Goal: Task Accomplishment & Management: Use online tool/utility

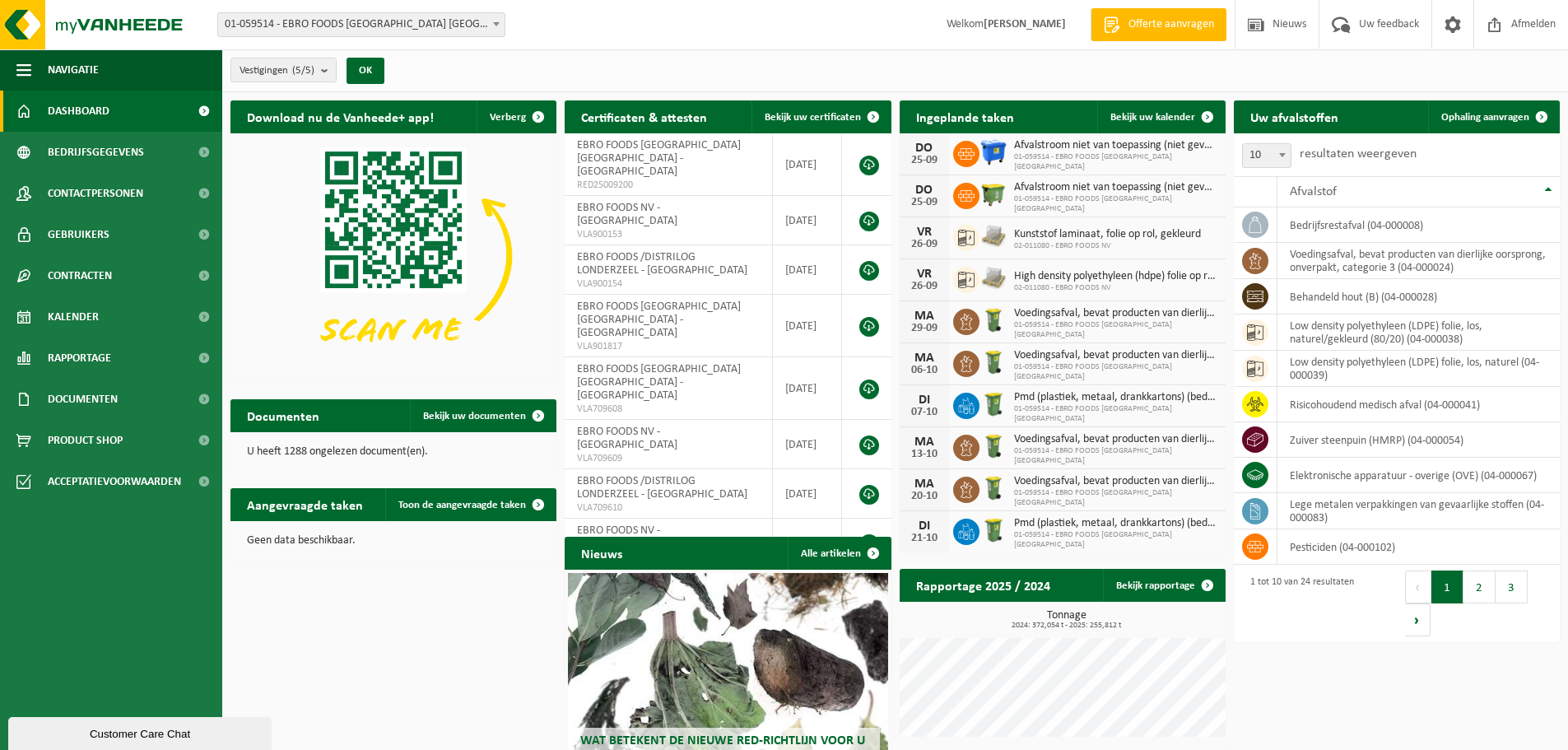
click at [1149, 280] on span "High density polyethyleen (hdpe) folie op rol, gekleurd" at bounding box center [1115, 276] width 203 height 13
click at [964, 281] on icon at bounding box center [966, 280] width 17 height 17
click at [1050, 284] on span "02-011080 - EBRO FOODS NV" at bounding box center [1115, 289] width 203 height 10
drag, startPoint x: 880, startPoint y: 274, endPoint x: 918, endPoint y: 272, distance: 38.1
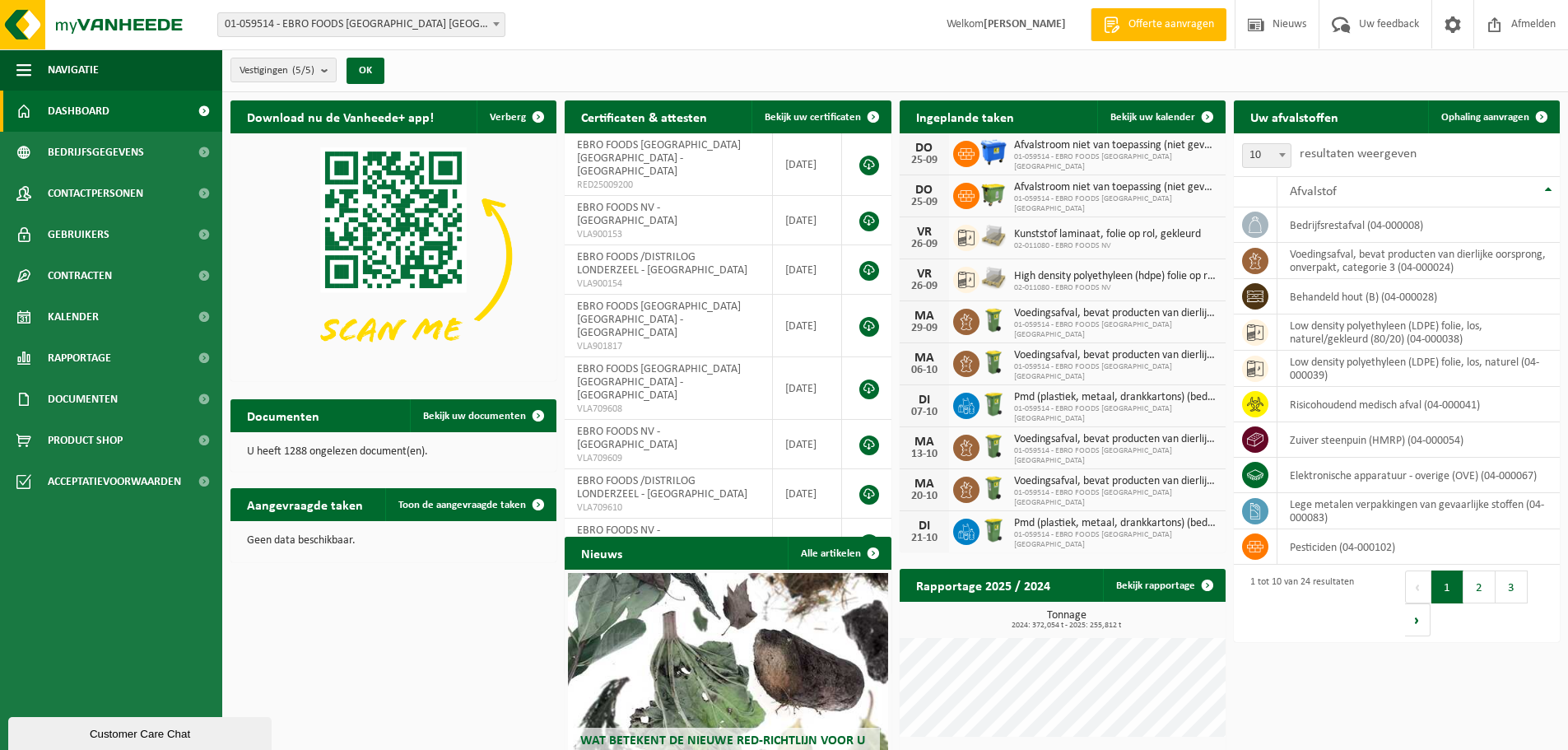
click at [886, 295] on td at bounding box center [865, 326] width 48 height 63
click at [918, 272] on div "VR" at bounding box center [924, 274] width 33 height 13
click at [1184, 113] on span "Bekijk uw kalender" at bounding box center [1152, 117] width 84 height 11
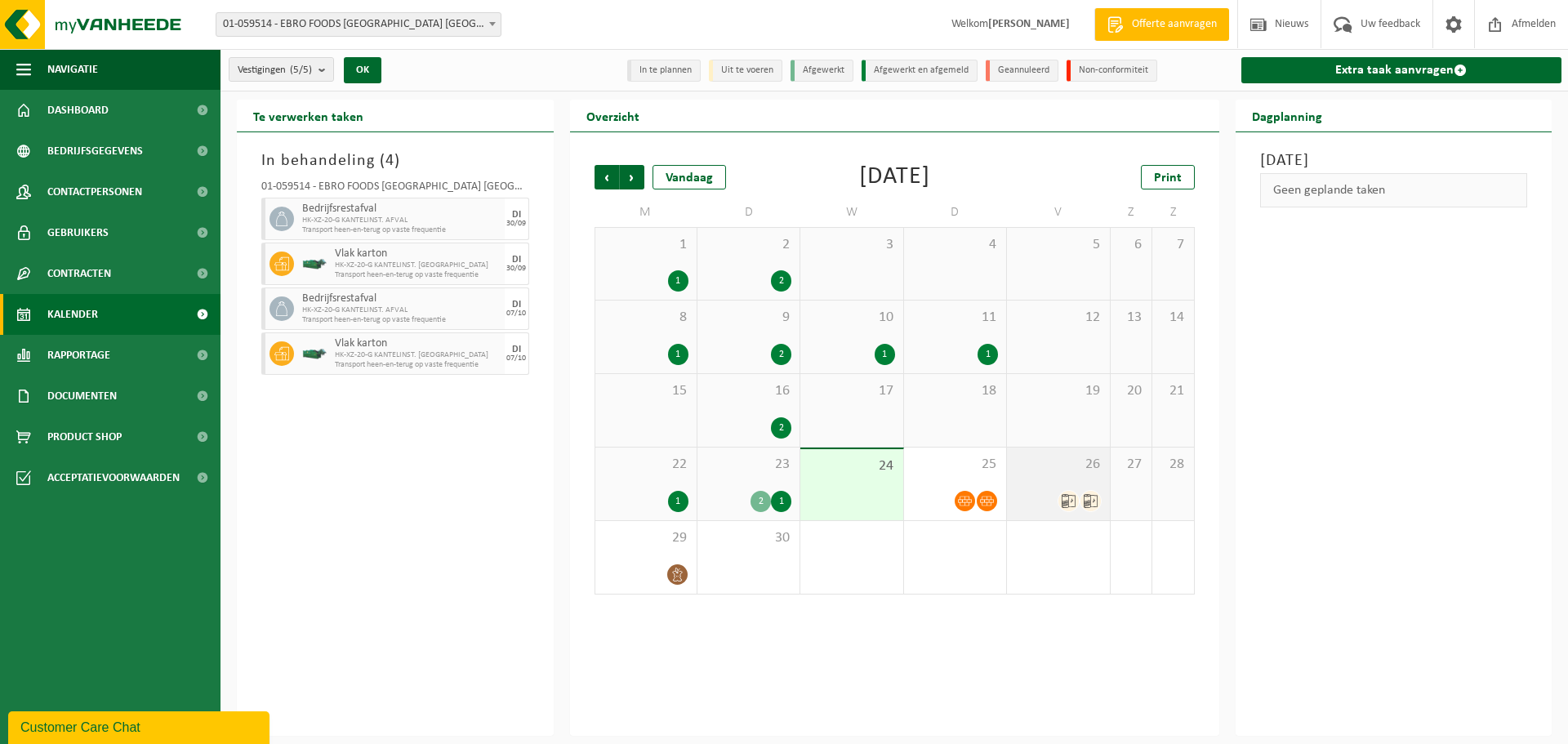
click at [1068, 503] on icon at bounding box center [1068, 501] width 14 height 14
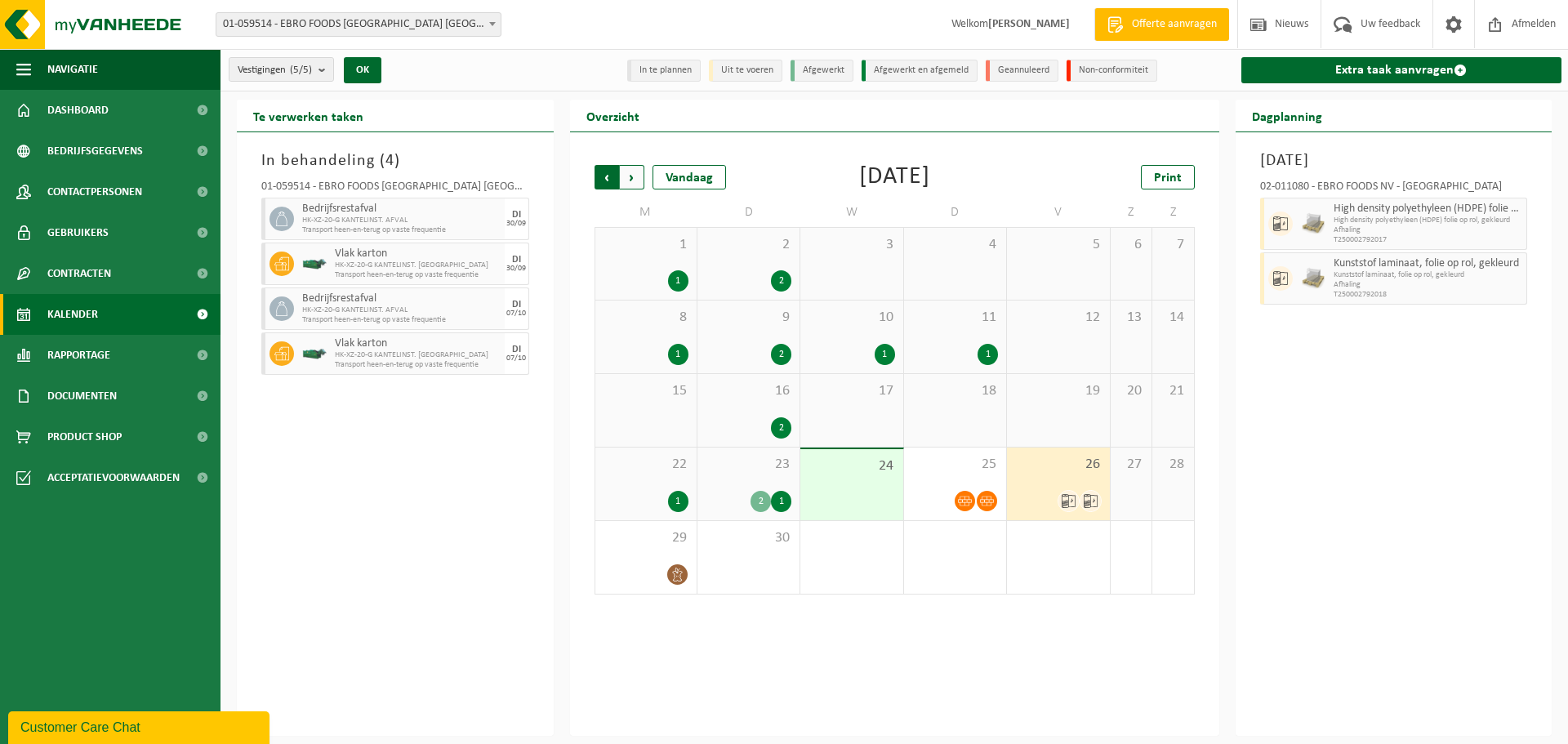
click at [632, 169] on span "Volgende" at bounding box center [632, 176] width 24 height 24
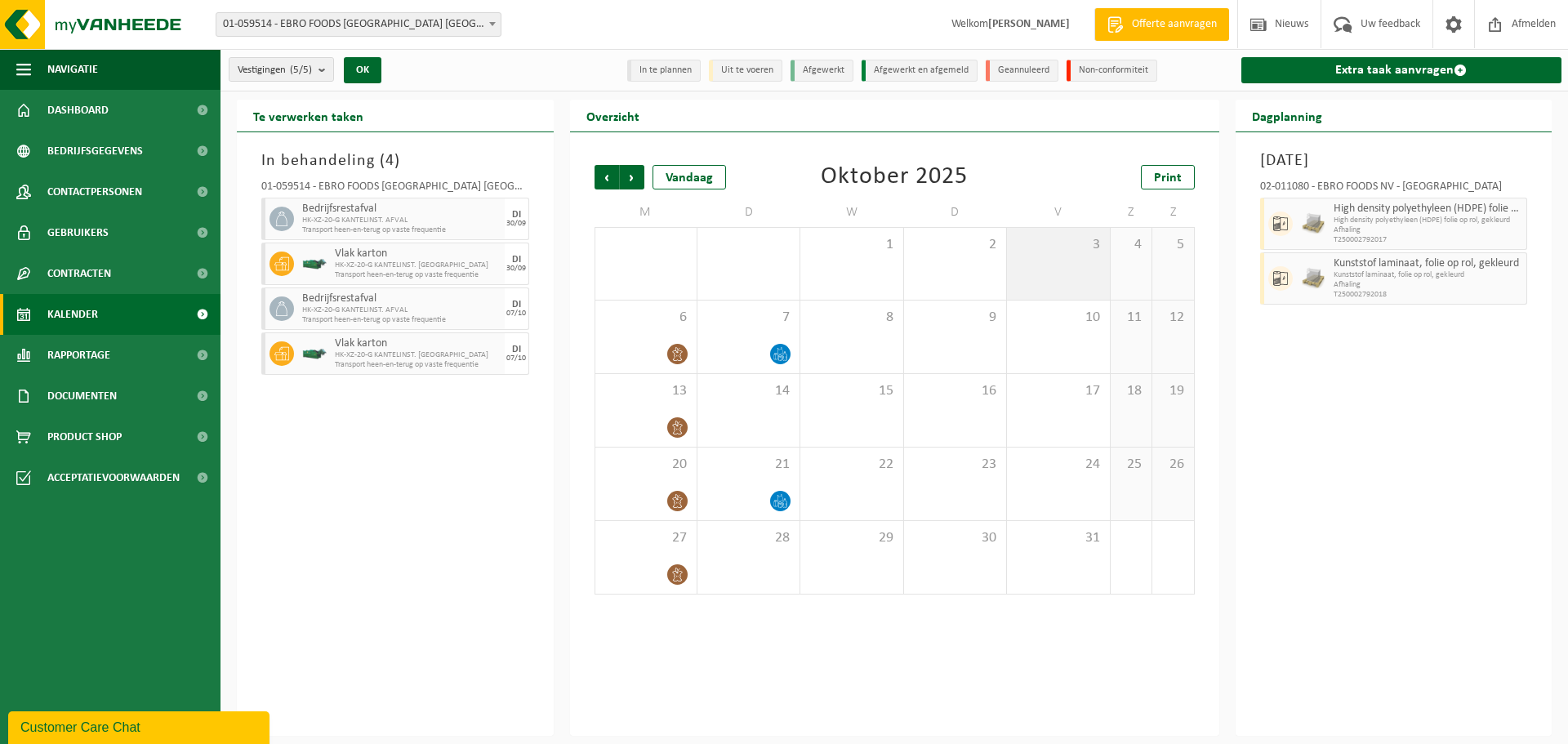
click at [1051, 262] on div "3" at bounding box center [1058, 264] width 102 height 72
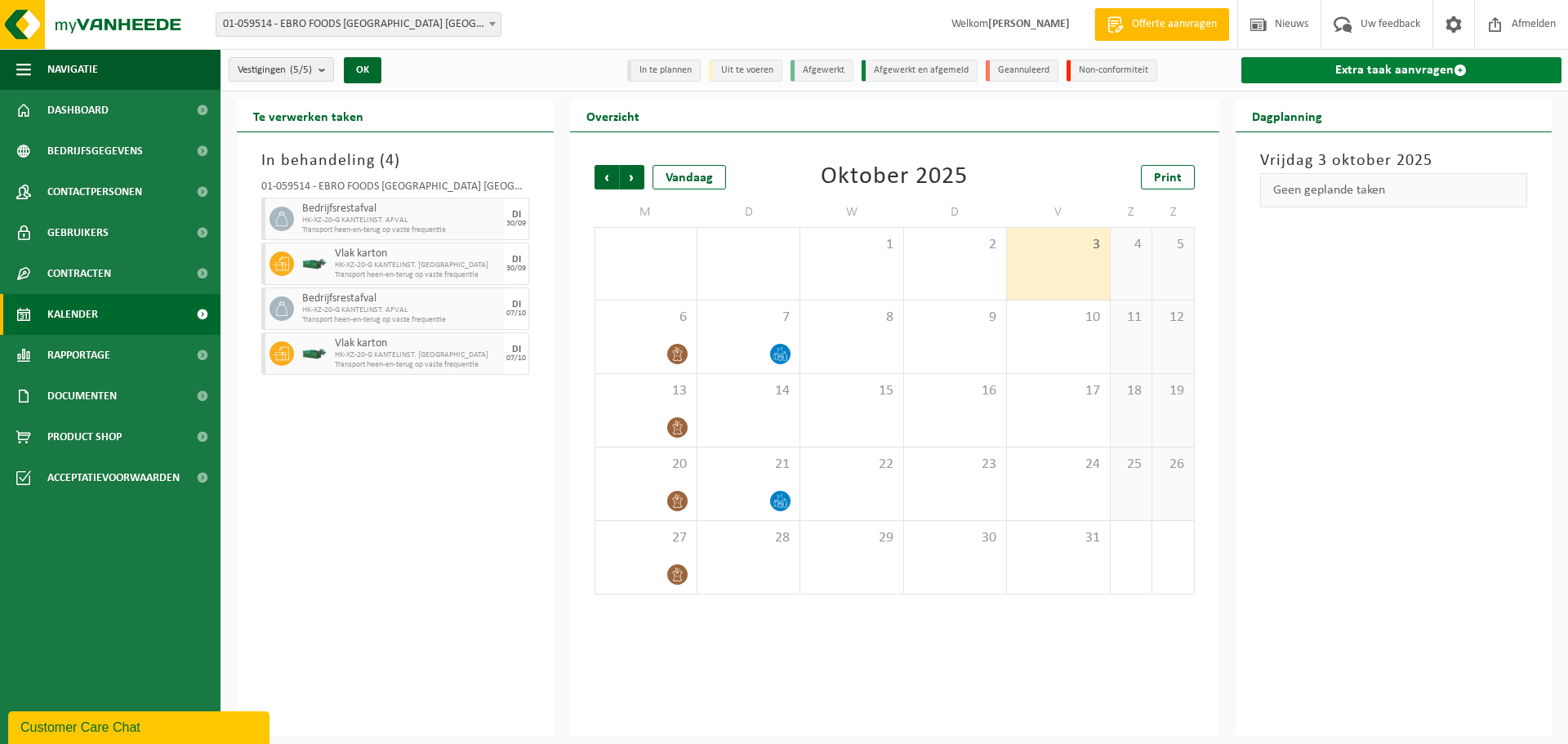
click at [1350, 62] on link "Extra taak aanvragen" at bounding box center [1402, 70] width 321 height 26
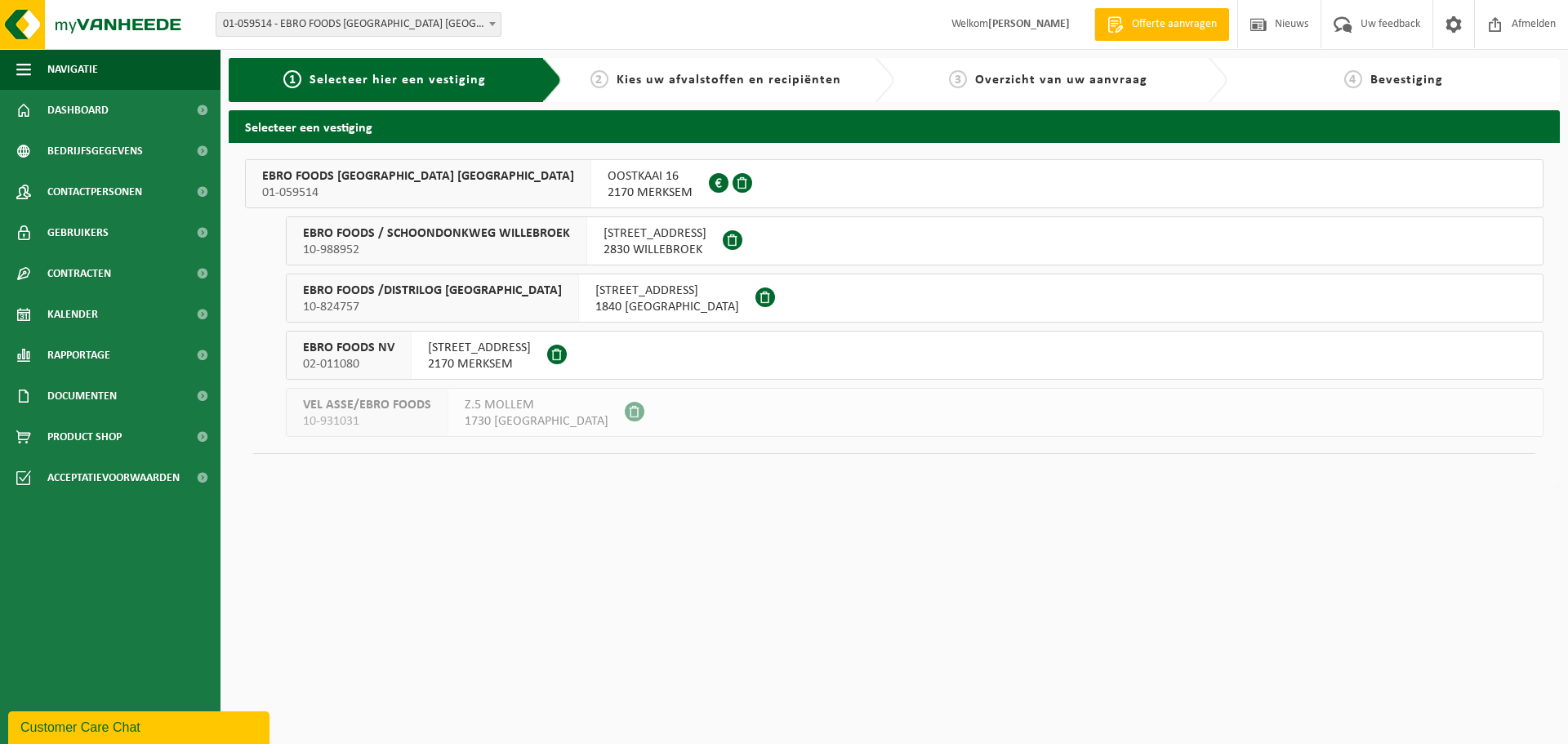
click at [483, 355] on span "DEURNSEBAAN 83" at bounding box center [479, 348] width 103 height 17
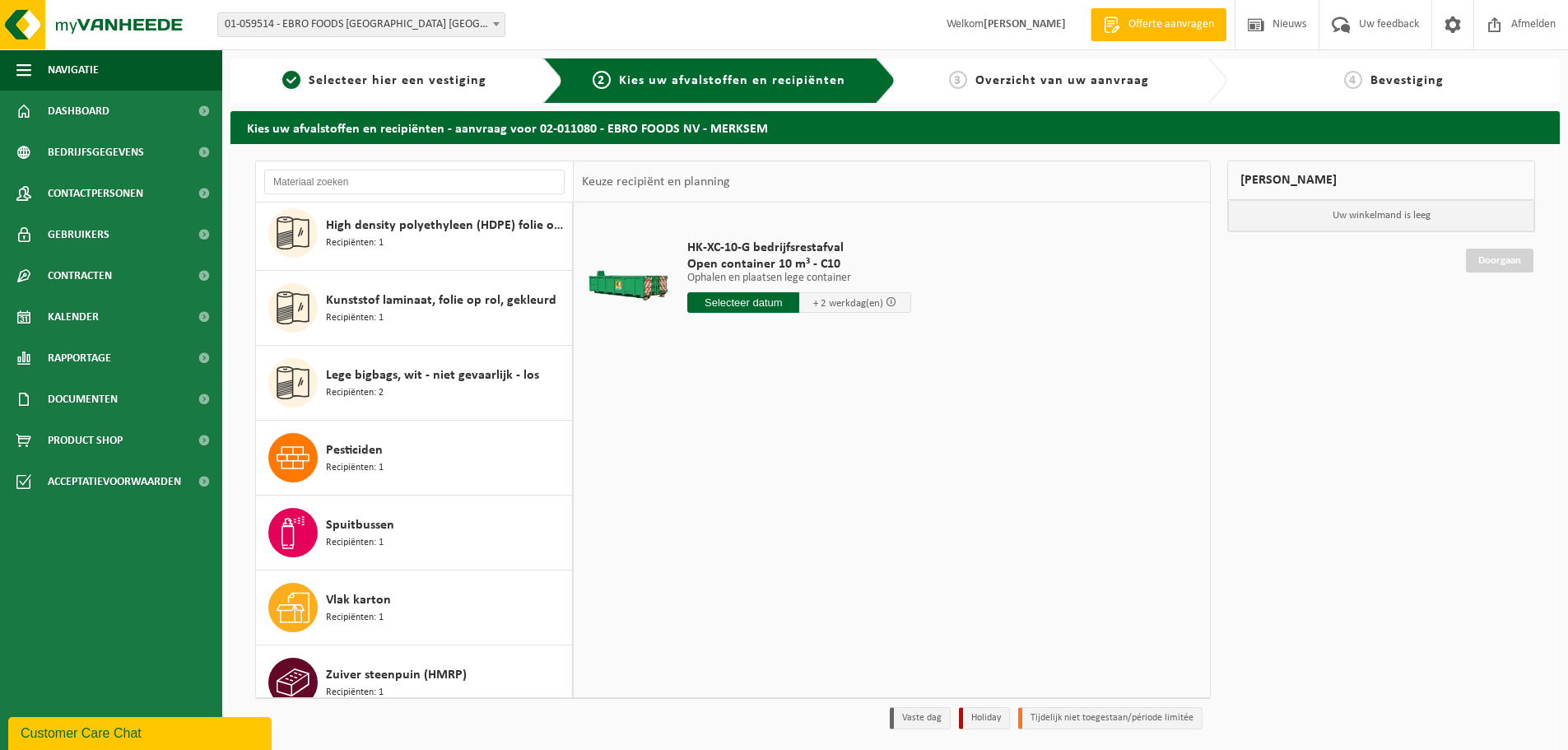
scroll to position [329, 0]
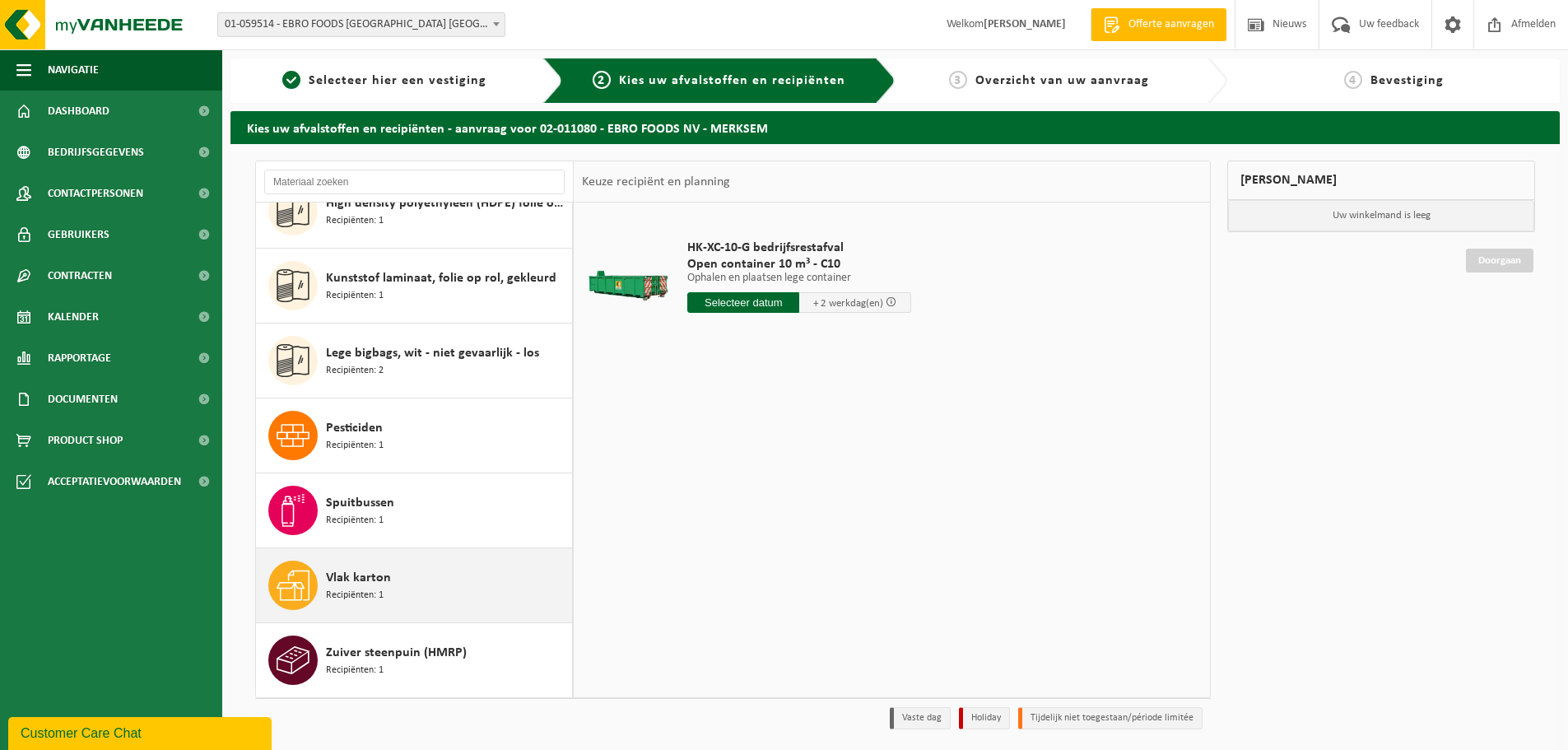
click at [444, 581] on div "Vlak karton Recipiënten: 1" at bounding box center [446, 585] width 242 height 49
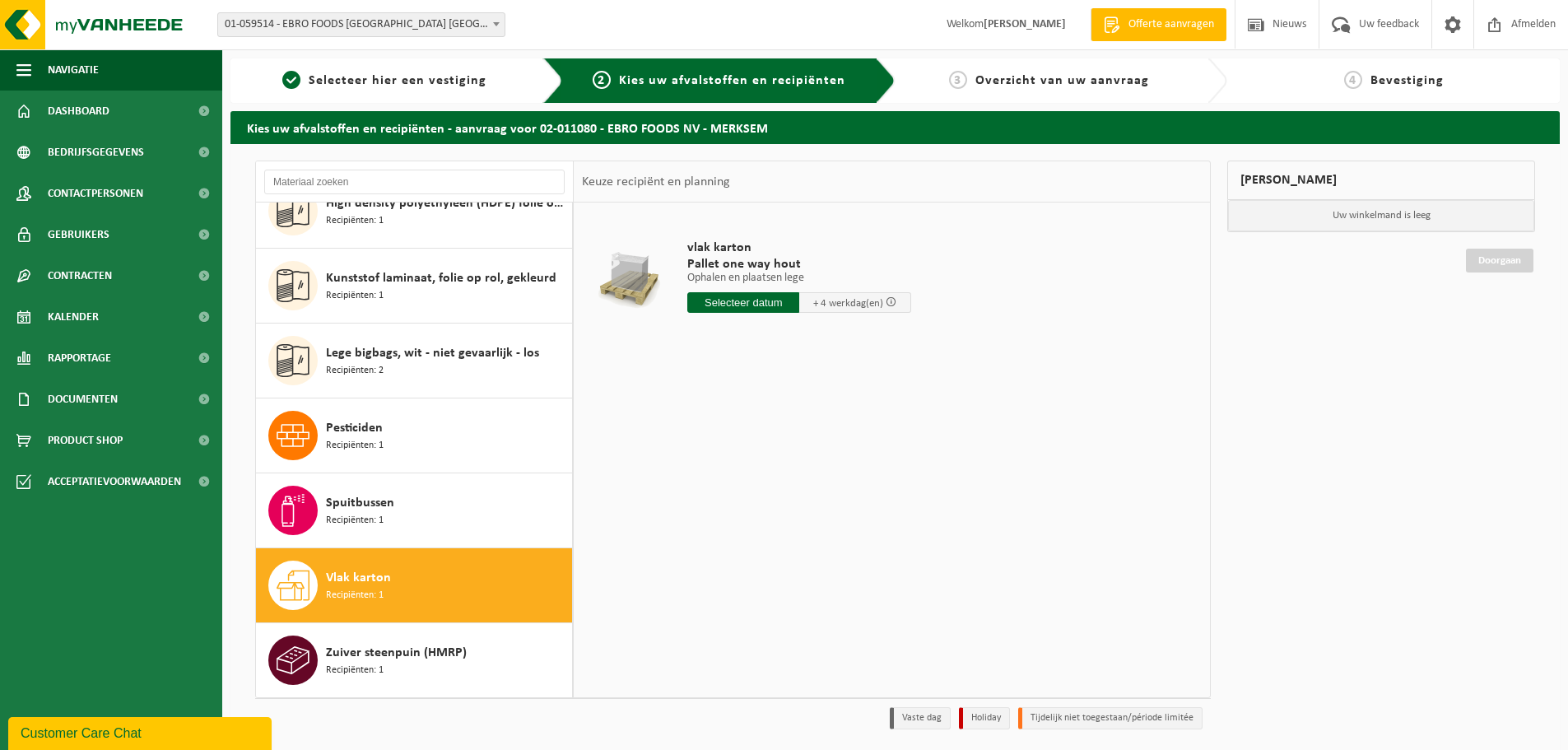
click at [768, 298] on input "text" at bounding box center [743, 302] width 112 height 21
click at [874, 350] on icon at bounding box center [873, 340] width 26 height 27
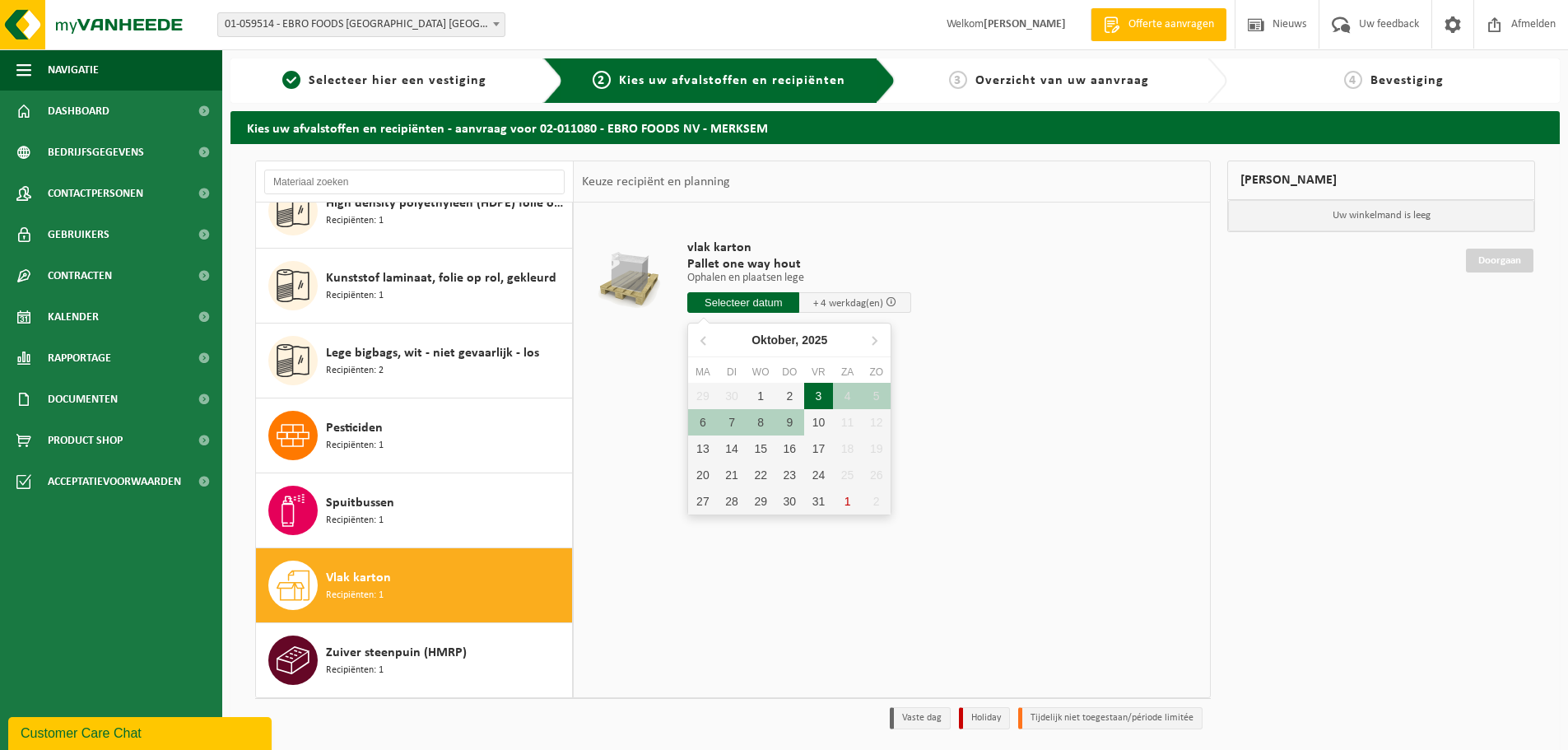
click at [808, 396] on div "3" at bounding box center [817, 396] width 28 height 27
type input "Van 2025-10-03"
